Goal: Task Accomplishment & Management: Use online tool/utility

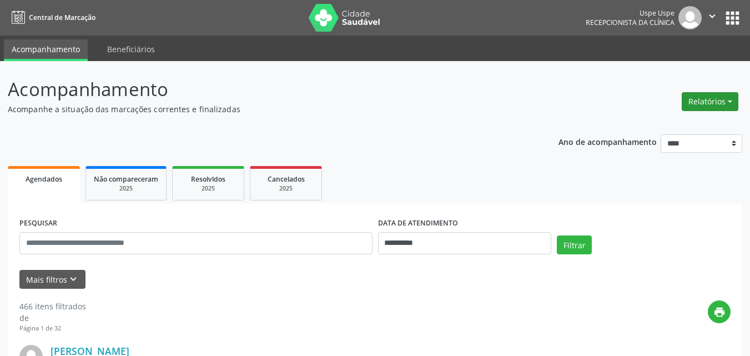
click at [724, 102] on button "Relatórios" at bounding box center [710, 101] width 57 height 19
click at [668, 123] on link "Agendamentos" at bounding box center [677, 126] width 119 height 16
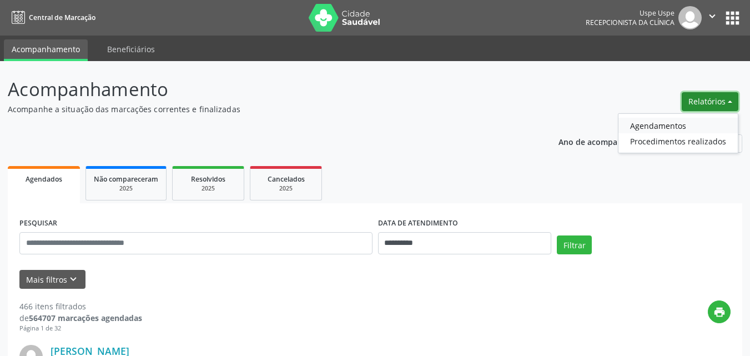
select select "*"
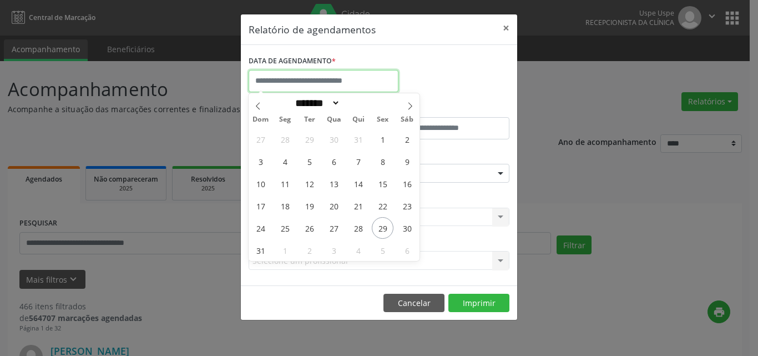
click at [298, 83] on input "text" at bounding box center [324, 81] width 150 height 22
click at [377, 229] on span "29" at bounding box center [383, 228] width 22 height 22
type input "**********"
click at [377, 229] on span "29" at bounding box center [383, 228] width 22 height 22
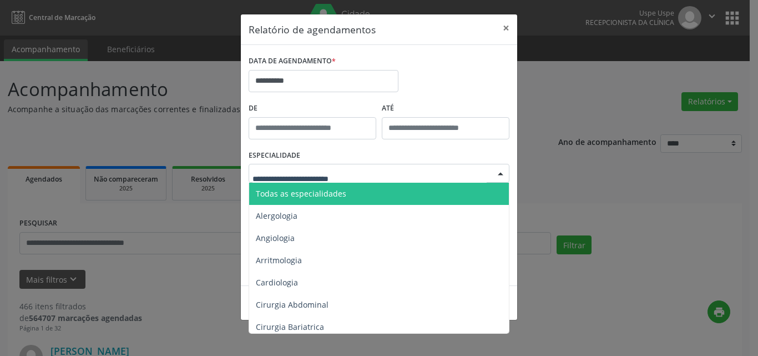
click at [297, 197] on span "Todas as especialidades" at bounding box center [301, 193] width 90 height 11
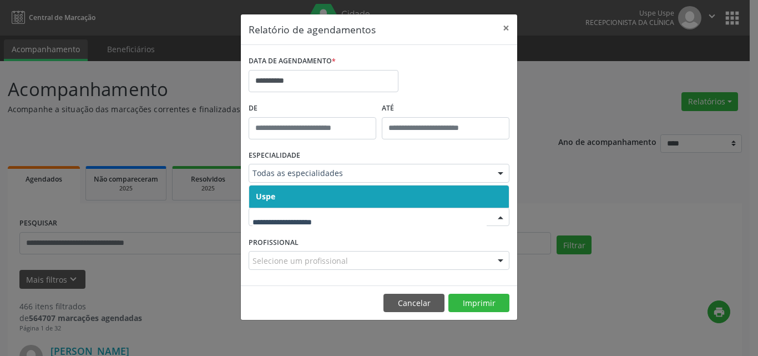
click at [285, 195] on span "Uspe" at bounding box center [379, 196] width 260 height 22
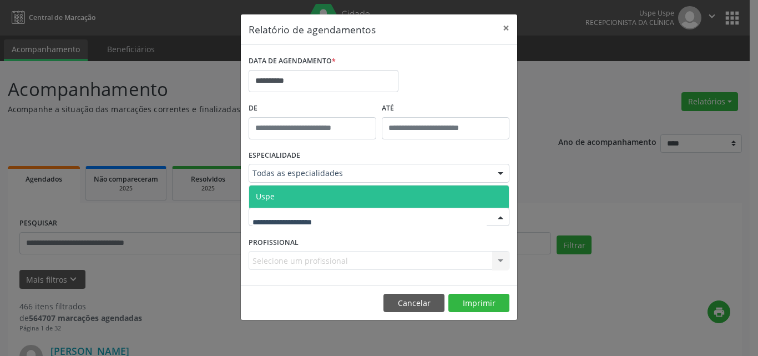
click at [293, 200] on span "Uspe" at bounding box center [379, 196] width 260 height 22
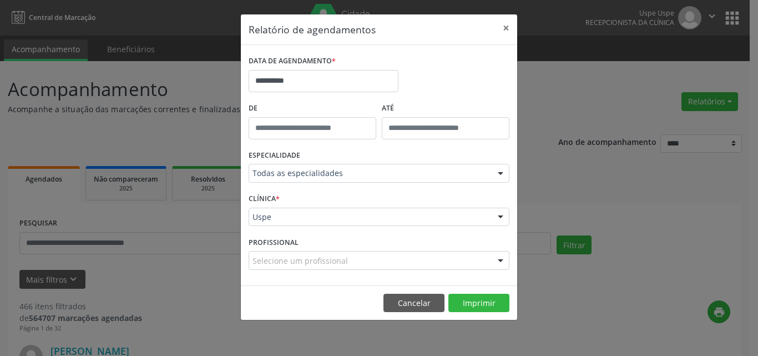
click at [275, 260] on div "Selecione um profissional Todos os profissionais Aderaldo [PERSON_NAME] [PERSON…" at bounding box center [379, 260] width 261 height 19
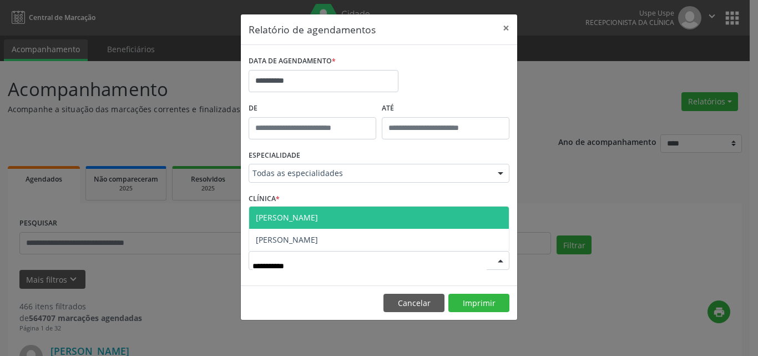
type input "**********"
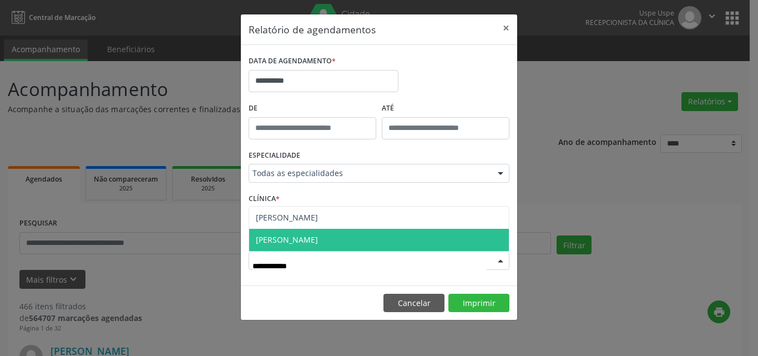
click at [350, 245] on span "[PERSON_NAME]" at bounding box center [379, 240] width 260 height 22
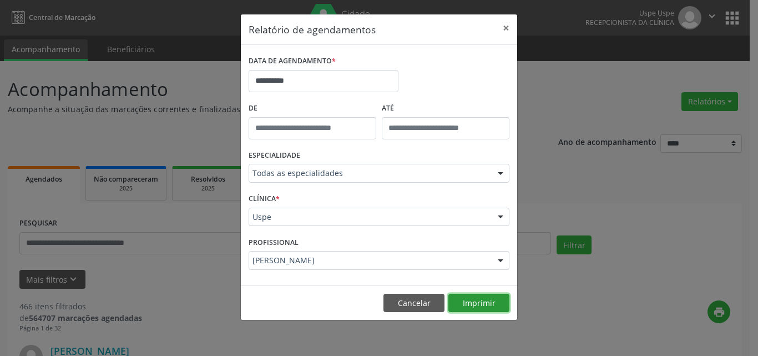
click at [482, 298] on button "Imprimir" at bounding box center [479, 303] width 61 height 19
